Goal: Information Seeking & Learning: Compare options

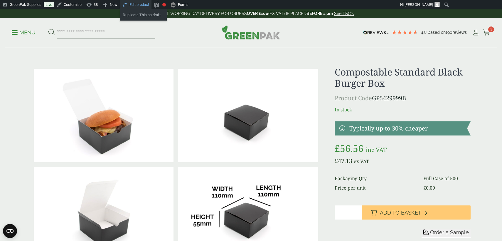
click at [144, 4] on link "Edit product" at bounding box center [136, 4] width 32 height 9
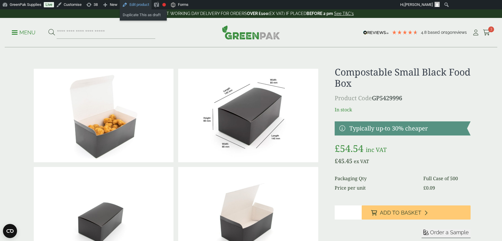
click at [139, 6] on link "Edit product" at bounding box center [136, 4] width 32 height 9
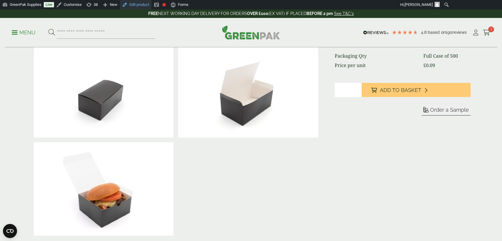
scroll to position [123, 0]
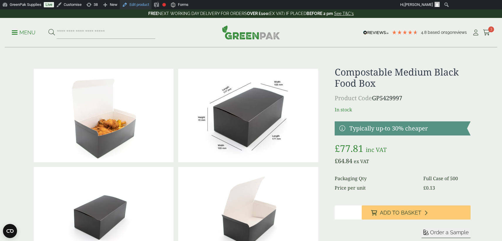
click at [144, 6] on link "Edit product" at bounding box center [136, 4] width 32 height 9
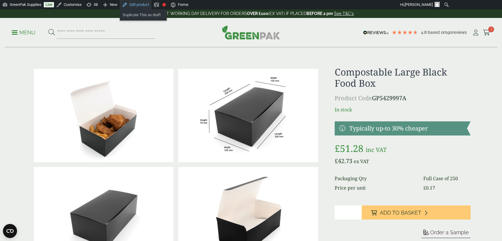
click at [145, 5] on link "Edit product" at bounding box center [136, 4] width 32 height 9
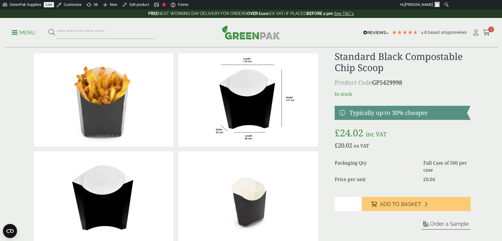
scroll to position [15, 0]
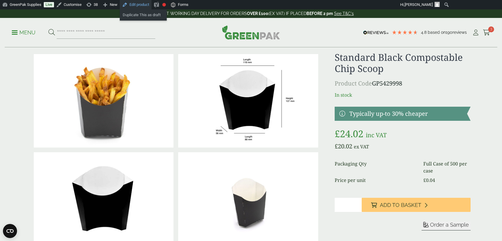
click at [141, 5] on link "Edit product" at bounding box center [136, 4] width 32 height 9
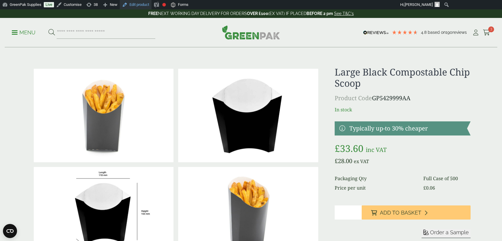
click at [146, 5] on link "Edit product" at bounding box center [136, 4] width 32 height 9
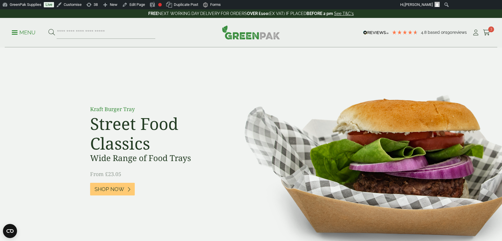
click at [32, 33] on p "Menu" at bounding box center [24, 32] width 24 height 7
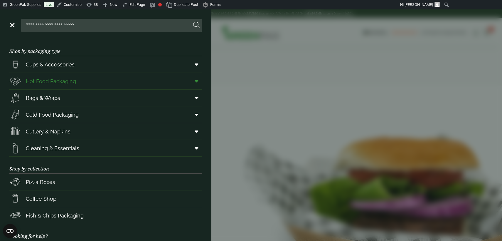
click at [195, 79] on icon at bounding box center [197, 81] width 4 height 6
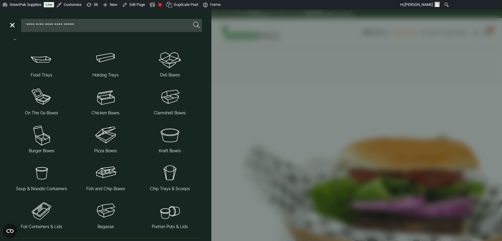
scroll to position [35, 0]
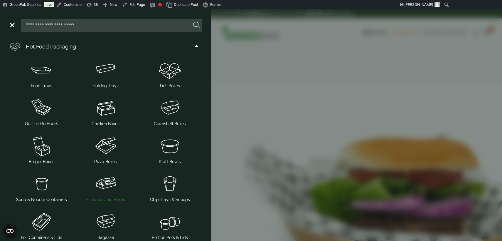
click at [109, 196] on span "Fish and Chip Boxes" at bounding box center [105, 199] width 39 height 6
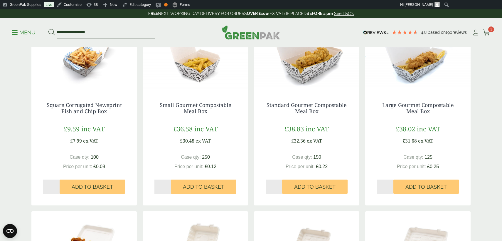
scroll to position [81, 0]
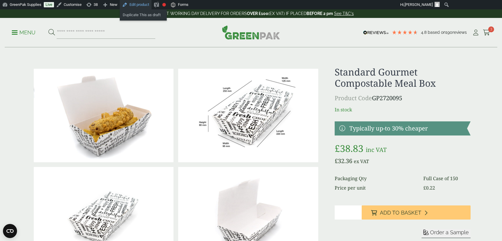
click at [144, 7] on link "Edit product" at bounding box center [136, 4] width 32 height 9
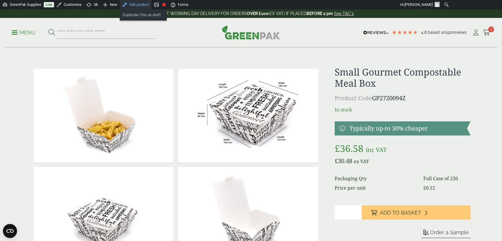
click at [141, 6] on link "Edit product" at bounding box center [136, 4] width 32 height 9
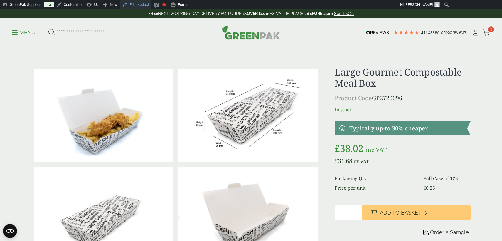
click at [142, 5] on link "Edit product" at bounding box center [136, 4] width 32 height 9
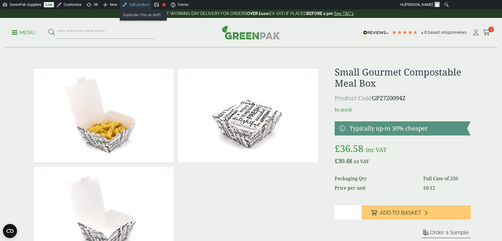
click at [146, 6] on link "Edit product" at bounding box center [136, 4] width 32 height 9
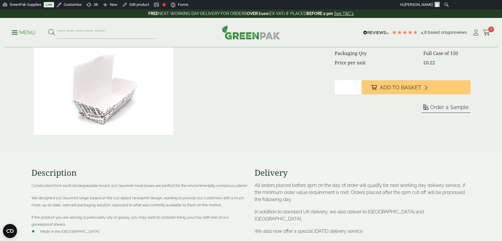
scroll to position [95, 0]
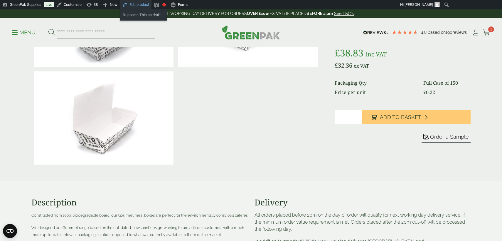
click at [145, 6] on link "Edit product" at bounding box center [136, 4] width 32 height 9
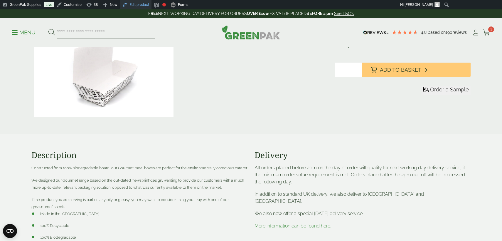
scroll to position [161, 0]
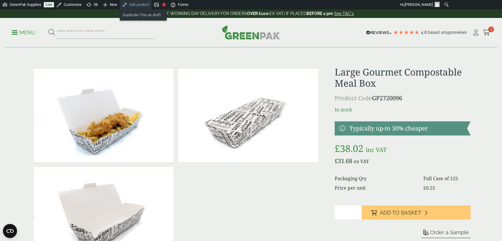
click at [148, 4] on link "Edit product" at bounding box center [136, 4] width 32 height 9
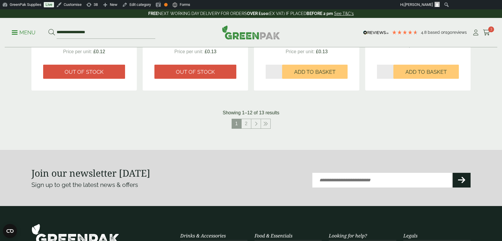
scroll to position [620, 0]
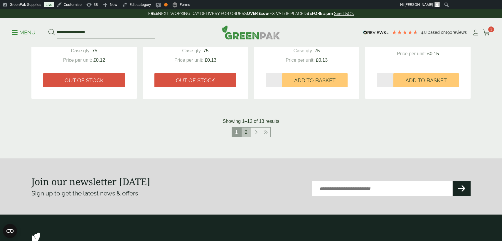
click at [246, 131] on link "2" at bounding box center [246, 131] width 9 height 9
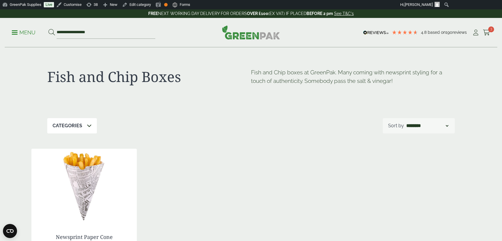
click at [29, 31] on p "Menu" at bounding box center [24, 32] width 24 height 7
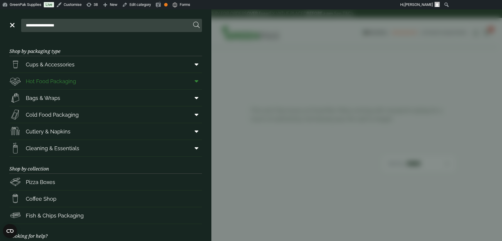
click at [197, 83] on icon at bounding box center [197, 81] width 4 height 6
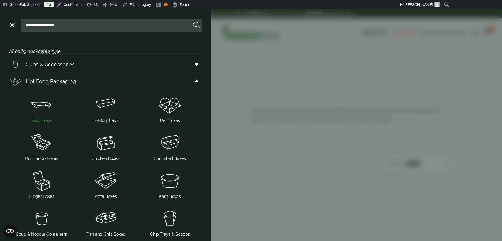
click at [49, 119] on span "Food Trays" at bounding box center [41, 120] width 21 height 6
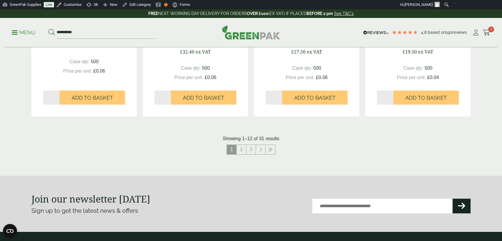
scroll to position [656, 0]
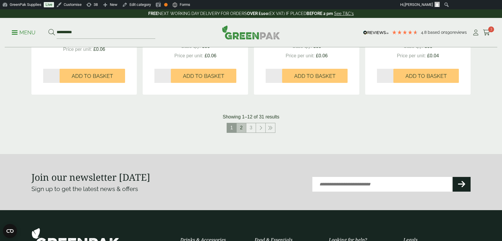
click at [241, 129] on link "2" at bounding box center [241, 127] width 9 height 9
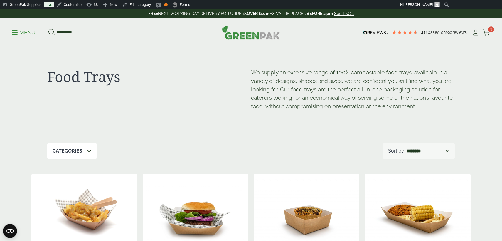
click at [30, 32] on p "Menu" at bounding box center [24, 32] width 24 height 7
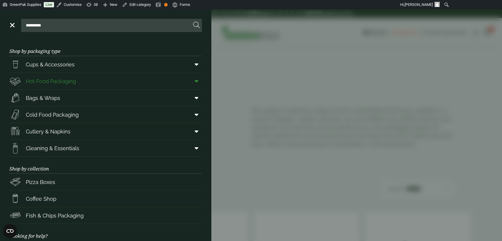
click at [198, 78] on span at bounding box center [195, 80] width 13 height 11
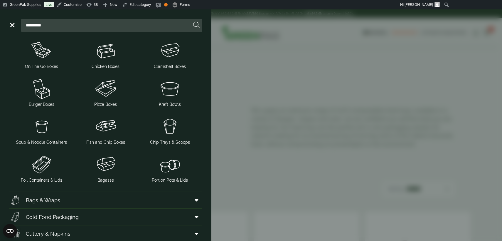
scroll to position [94, 0]
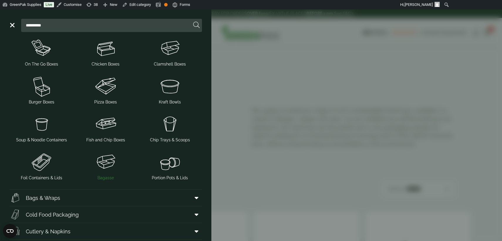
click at [107, 172] on img at bounding box center [106, 161] width 60 height 23
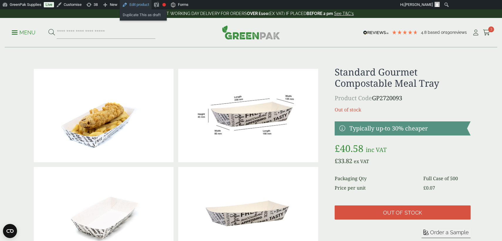
click at [143, 6] on link "Edit product" at bounding box center [136, 4] width 32 height 9
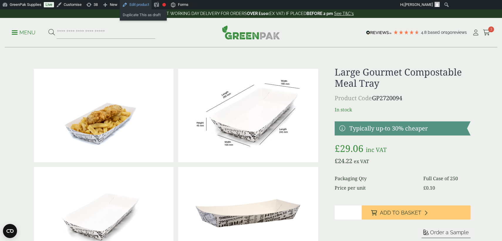
click at [145, 4] on link "Edit product" at bounding box center [136, 4] width 32 height 9
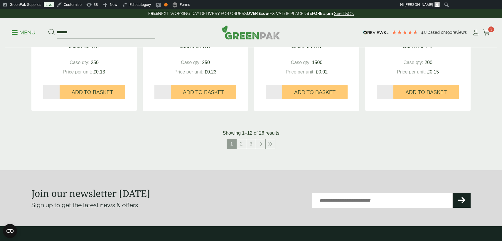
scroll to position [624, 0]
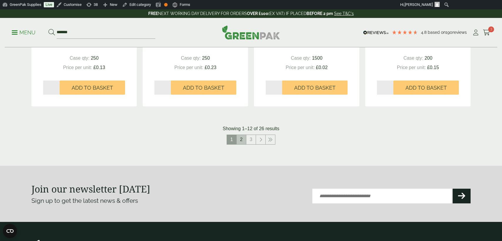
click at [242, 140] on link "2" at bounding box center [241, 139] width 9 height 9
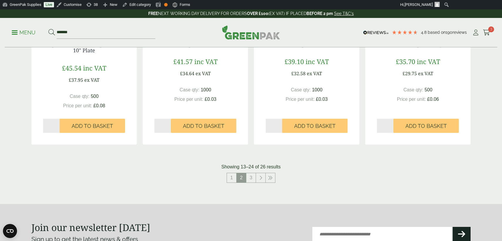
scroll to position [634, 0]
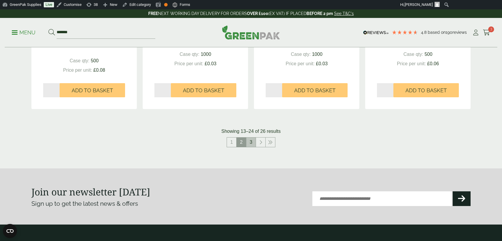
click at [251, 144] on link "3" at bounding box center [250, 141] width 9 height 9
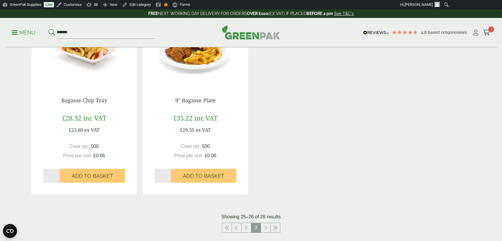
scroll to position [237, 0]
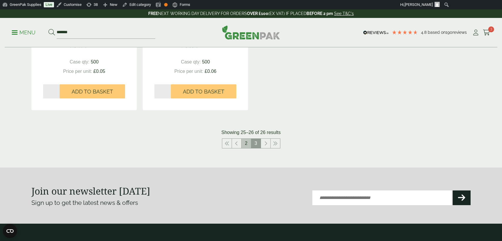
click at [245, 144] on link "2" at bounding box center [246, 143] width 9 height 9
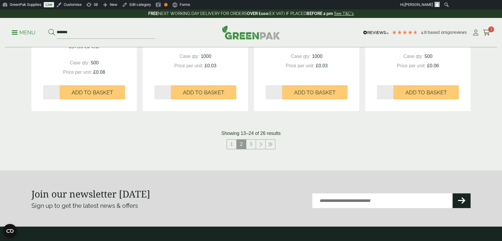
scroll to position [633, 0]
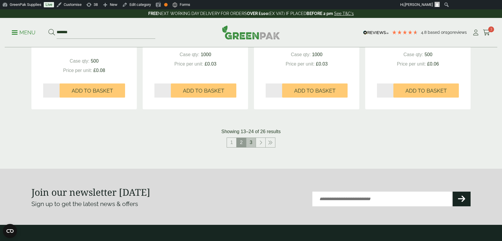
click at [251, 141] on link "3" at bounding box center [250, 142] width 9 height 9
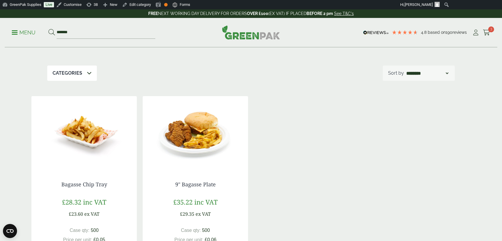
scroll to position [63, 0]
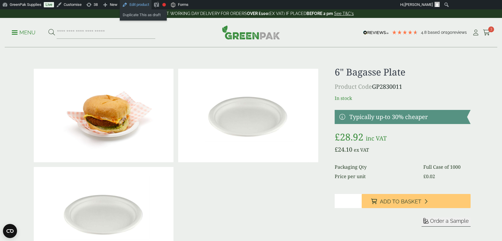
click at [146, 6] on link "Edit product" at bounding box center [136, 4] width 32 height 9
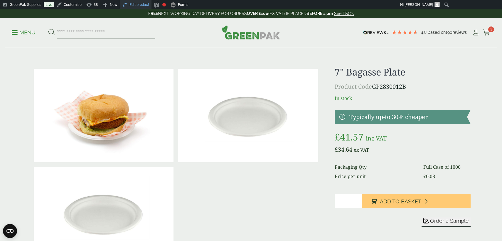
click at [144, 5] on link "Edit product" at bounding box center [136, 4] width 32 height 9
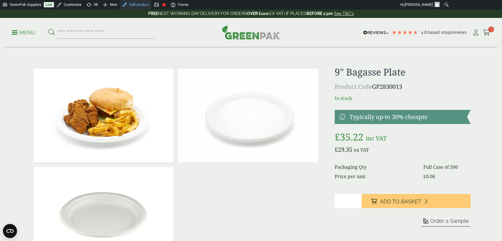
click at [143, 6] on link "Edit product" at bounding box center [136, 4] width 32 height 9
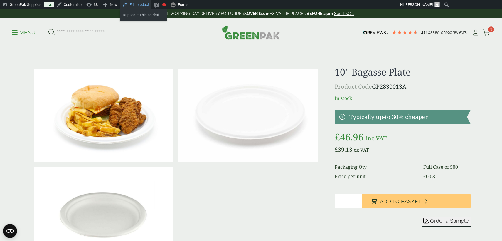
click at [139, 7] on link "Edit product" at bounding box center [136, 4] width 32 height 9
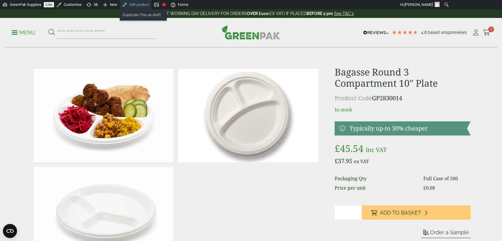
click at [143, 5] on link "Edit product" at bounding box center [136, 4] width 32 height 9
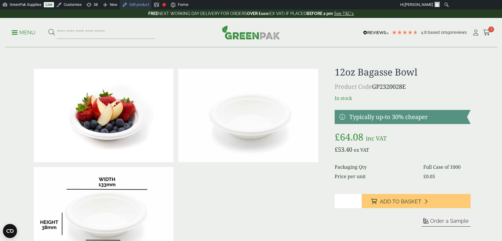
click at [141, 6] on link "Edit product" at bounding box center [136, 4] width 32 height 9
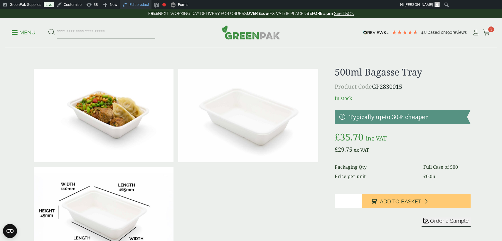
click at [145, 5] on link "Edit product" at bounding box center [136, 4] width 32 height 9
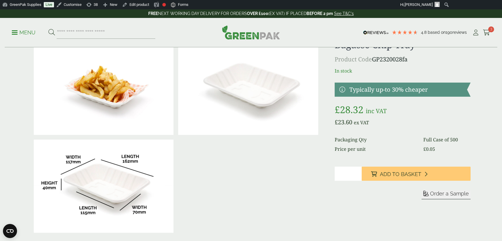
scroll to position [29, 0]
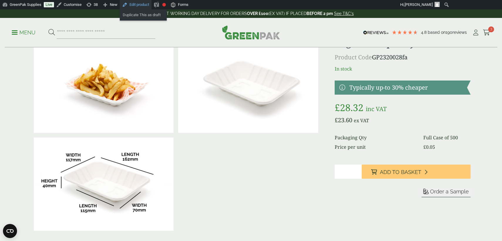
click at [146, 4] on link "Edit product" at bounding box center [136, 4] width 32 height 9
